Goal: Check status: Check status

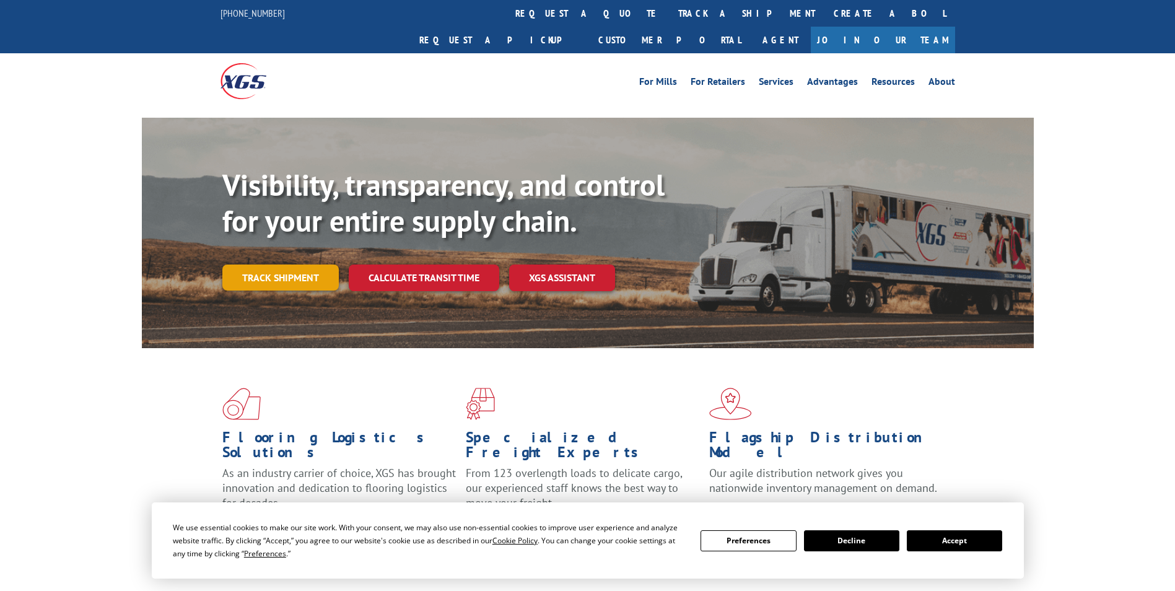
click at [259, 265] on link "Track shipment" at bounding box center [280, 278] width 116 height 26
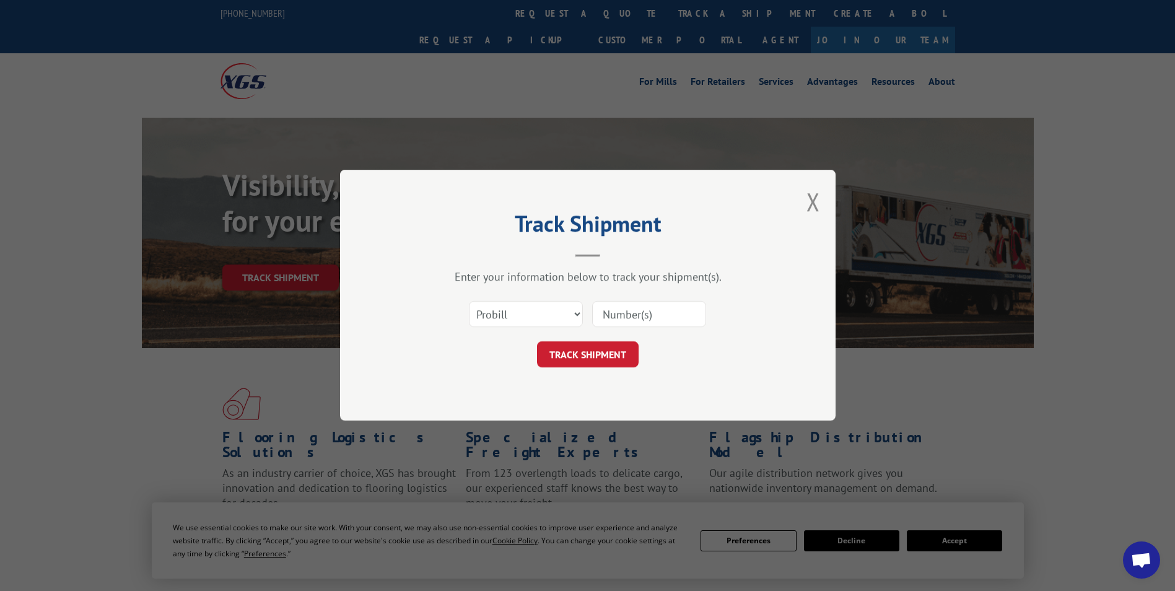
click at [610, 320] on input at bounding box center [649, 315] width 114 height 26
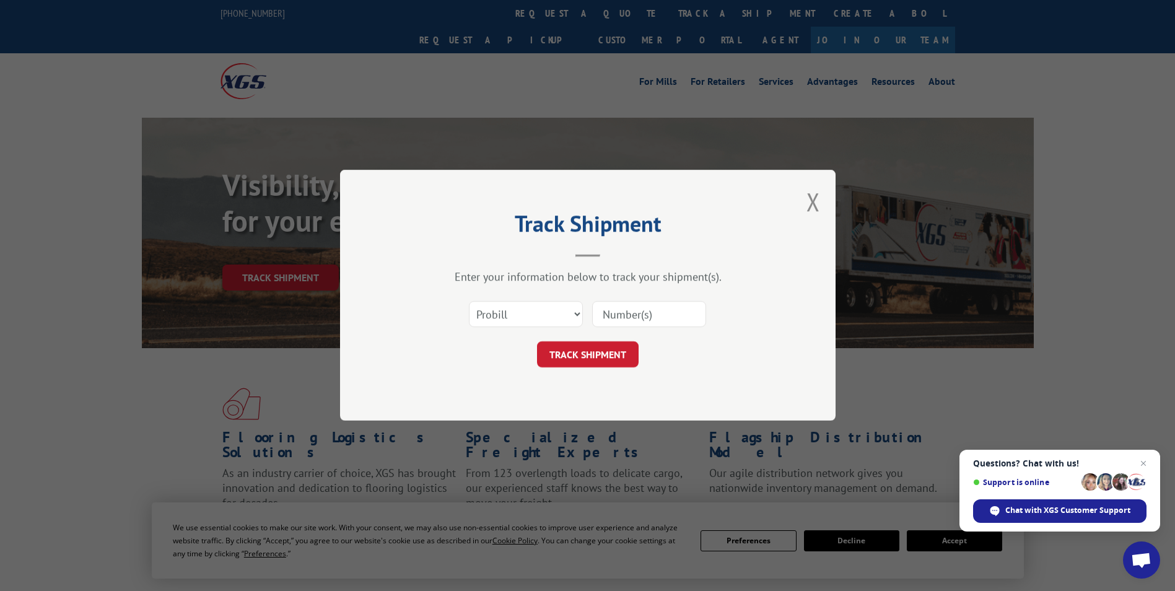
click at [630, 309] on input at bounding box center [649, 315] width 114 height 26
type input "2852359"
click button "TRACK SHIPMENT" at bounding box center [588, 355] width 102 height 26
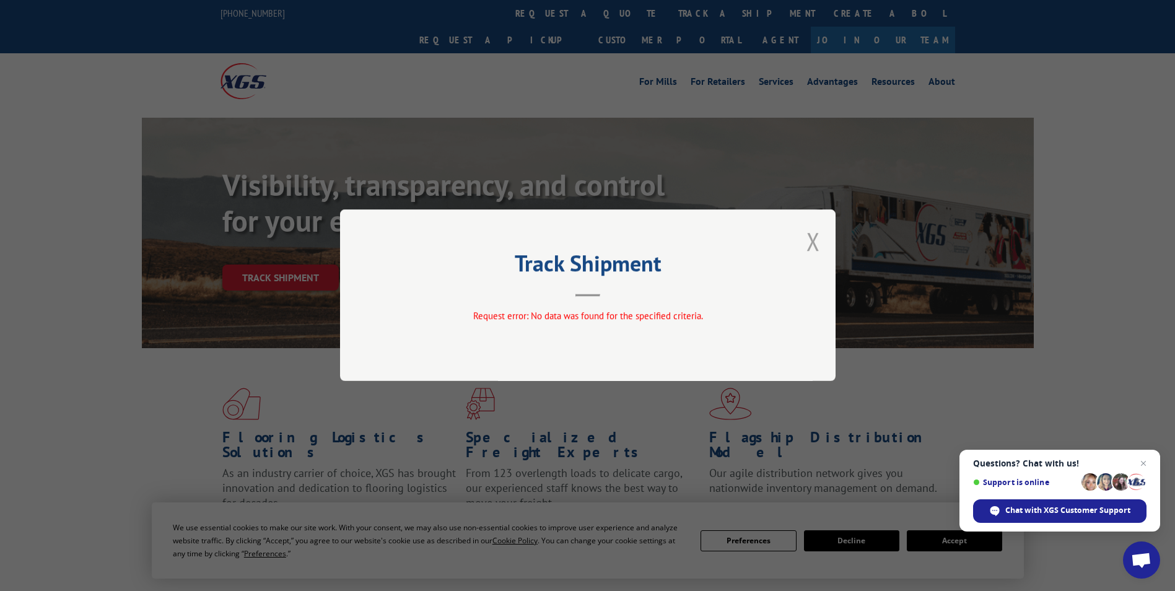
click at [811, 243] on button "Close modal" at bounding box center [814, 241] width 14 height 33
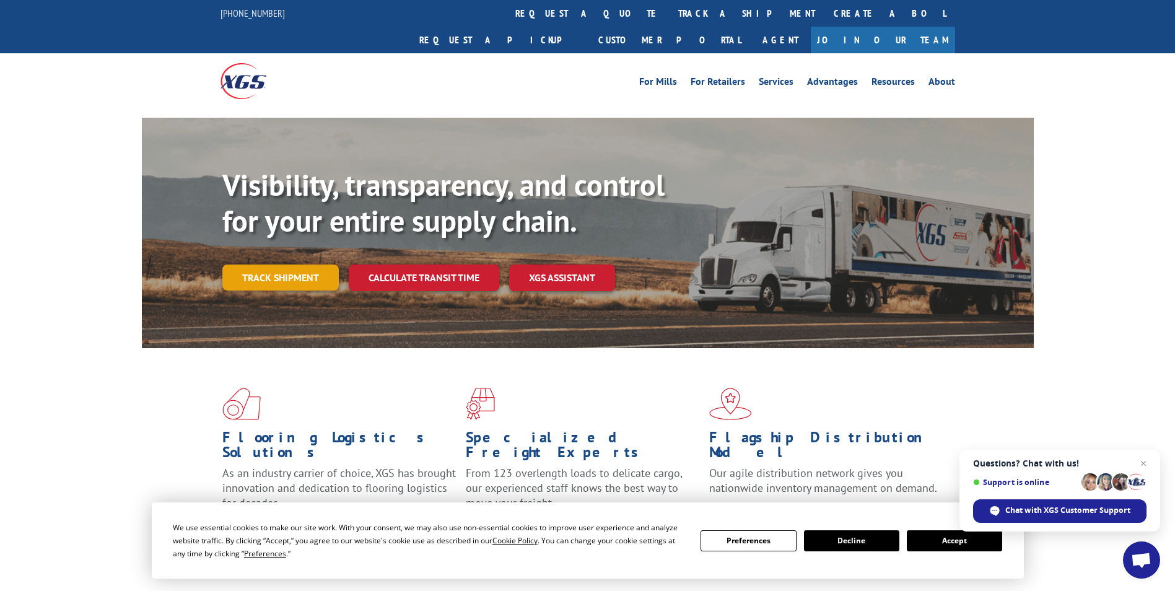
click at [296, 265] on link "Track shipment" at bounding box center [280, 278] width 116 height 26
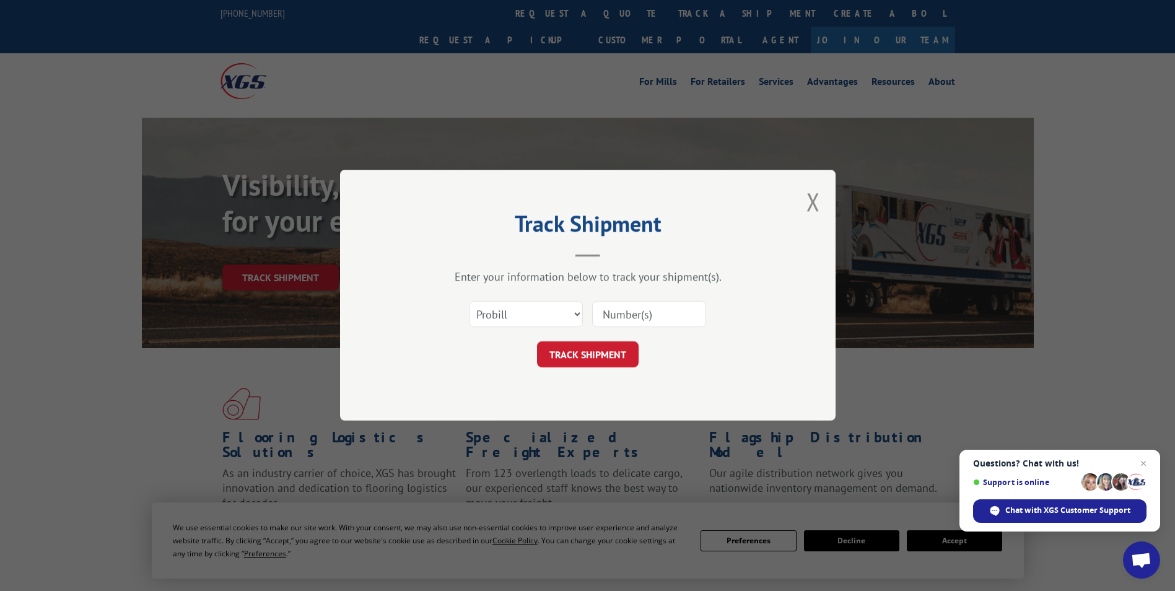
click at [649, 318] on input at bounding box center [649, 315] width 114 height 26
click at [579, 317] on select "Select category... Probill BOL PO" at bounding box center [526, 315] width 114 height 26
select select "bol"
click at [469, 302] on select "Select category... Probill BOL PO" at bounding box center [526, 315] width 114 height 26
click at [622, 311] on input at bounding box center [649, 315] width 114 height 26
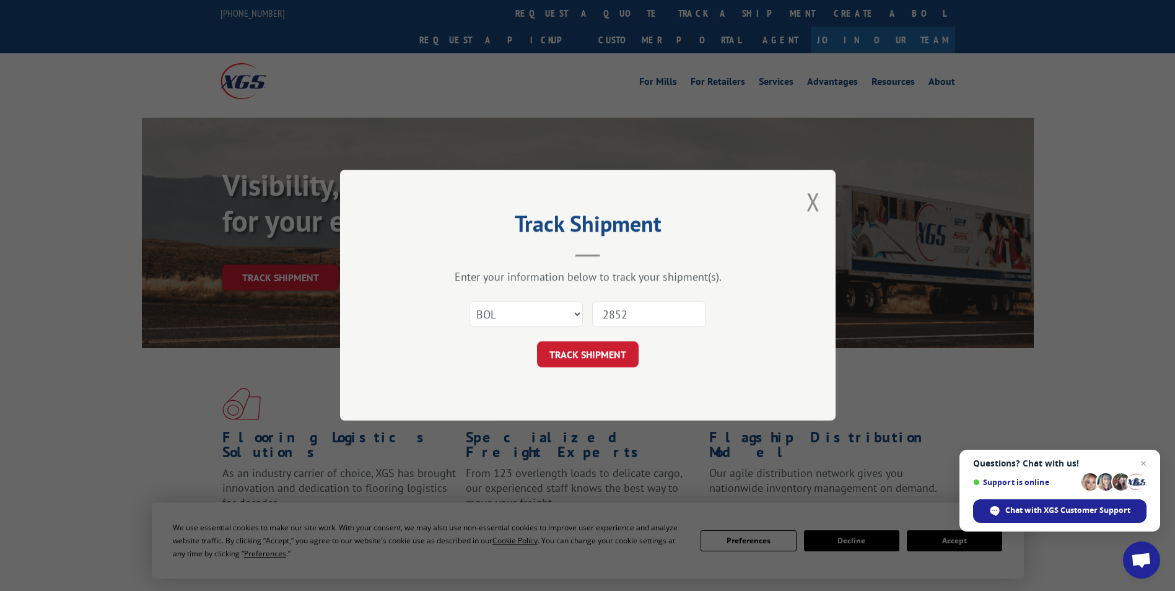
type input "2852359"
click at [599, 348] on button "TRACK SHIPMENT" at bounding box center [588, 355] width 102 height 26
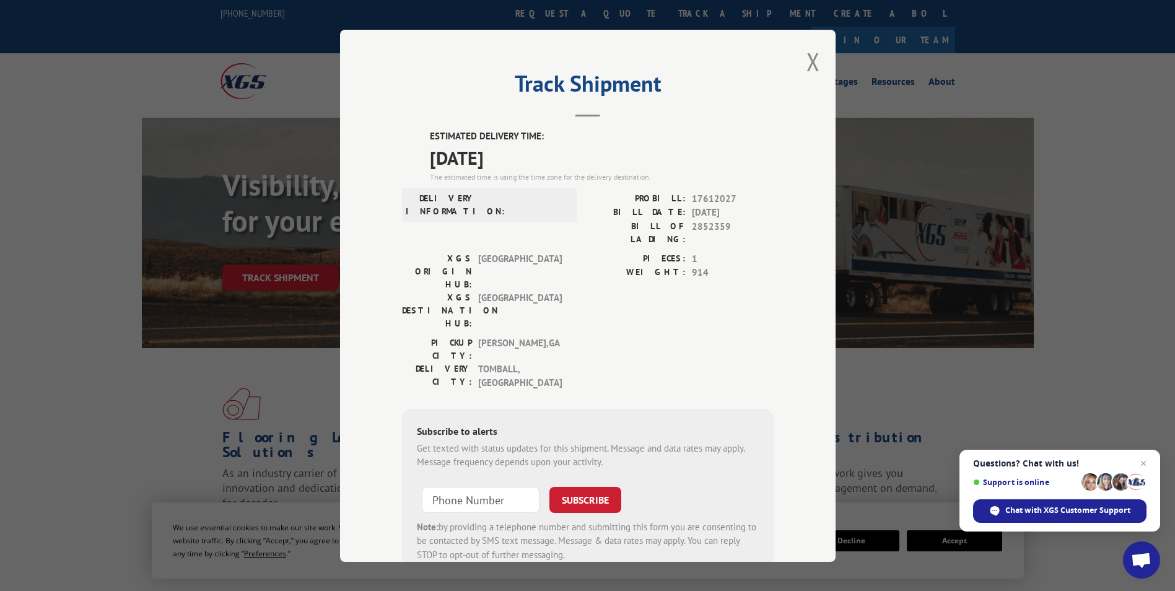
click at [558, 253] on div "XGS ORIGIN HUB: [GEOGRAPHIC_DATA]" at bounding box center [485, 271] width 167 height 39
click at [807, 66] on button "Close modal" at bounding box center [814, 61] width 14 height 33
